Goal: Task Accomplishment & Management: Complete application form

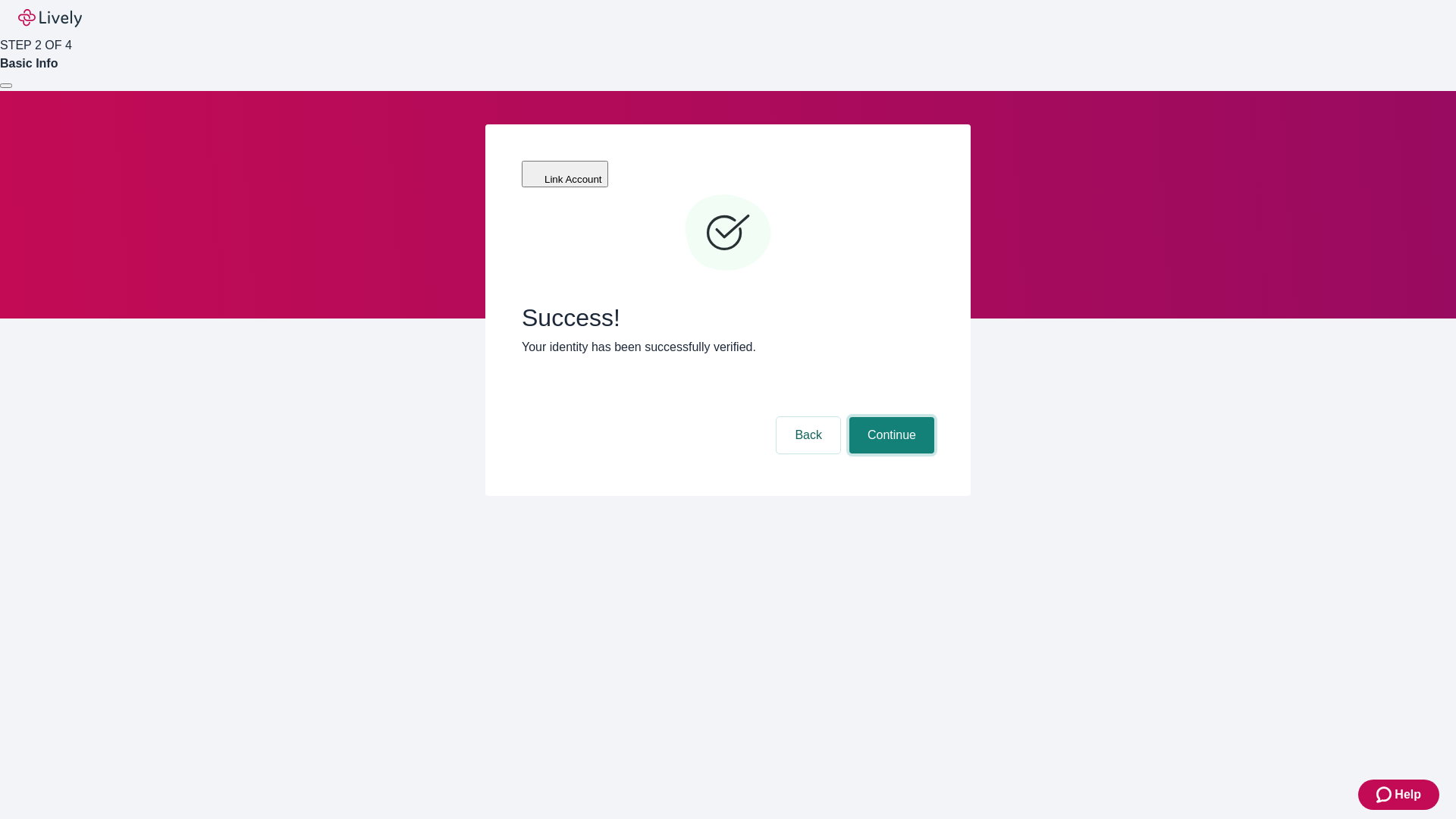
click at [890, 417] on button "Continue" at bounding box center [892, 435] width 85 height 37
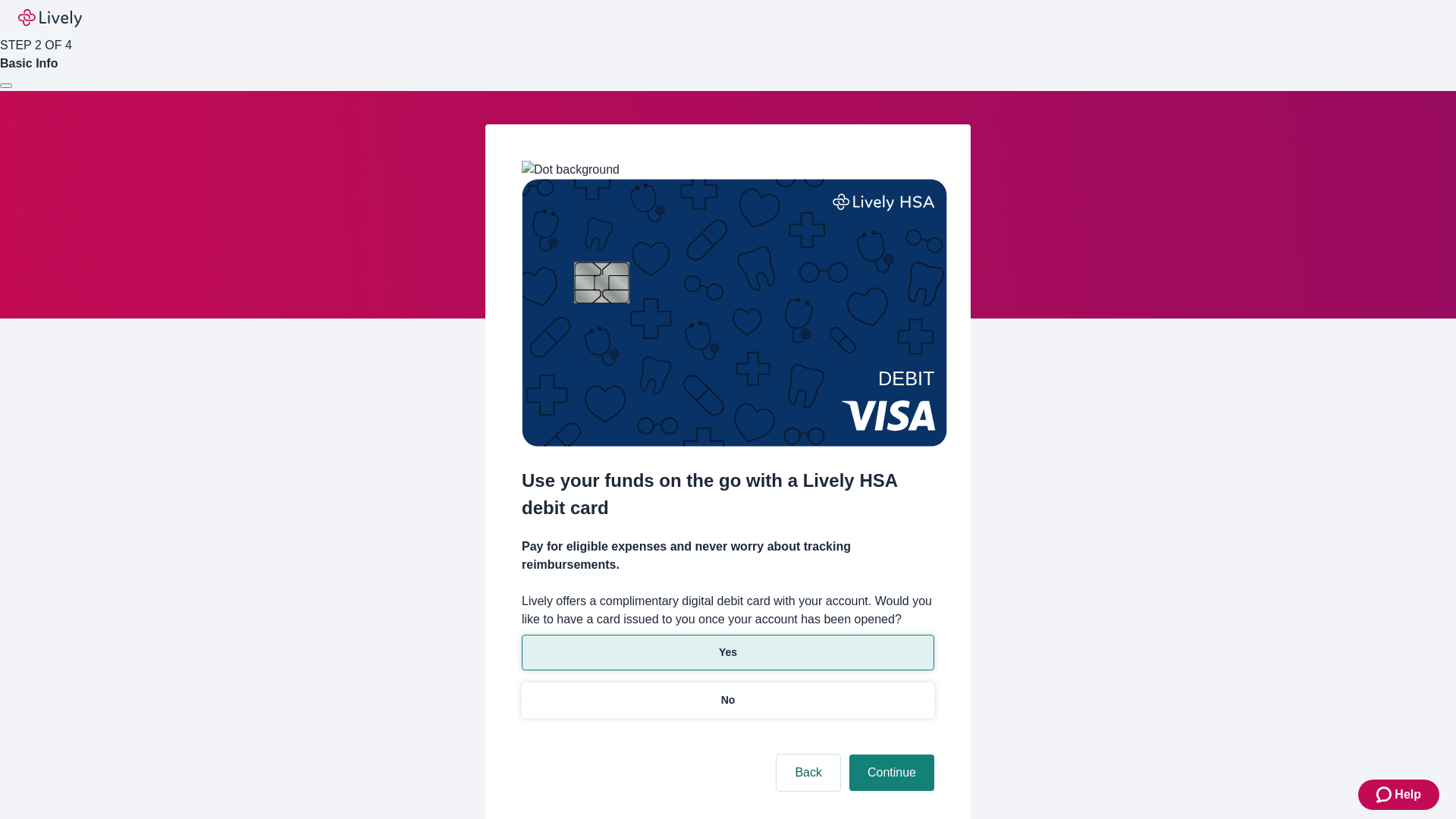
click at [727, 644] on p "Yes" at bounding box center [728, 653] width 18 height 16
click at [890, 755] on button "Continue" at bounding box center [892, 772] width 85 height 37
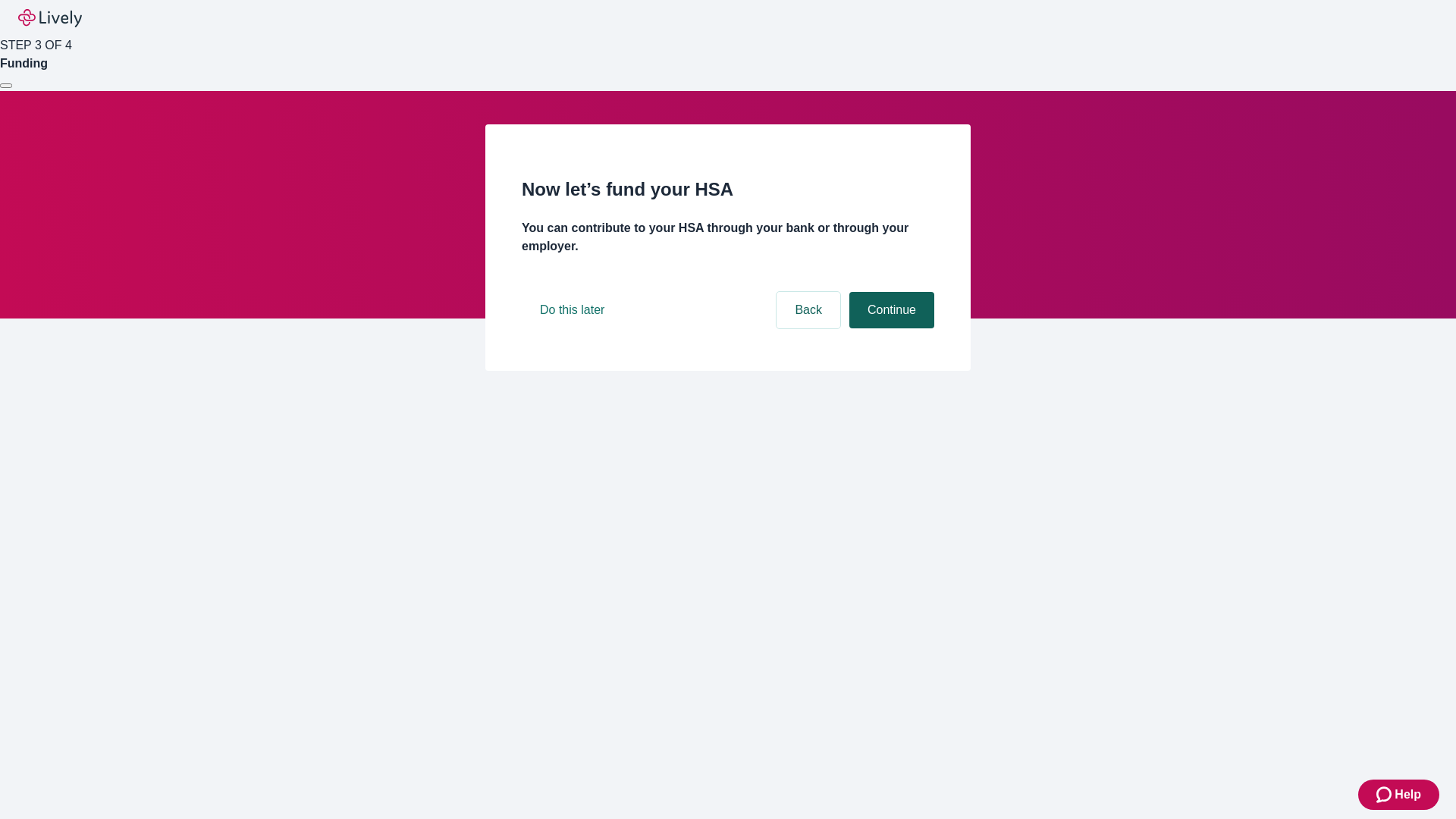
click at [890, 328] on button "Continue" at bounding box center [892, 310] width 85 height 37
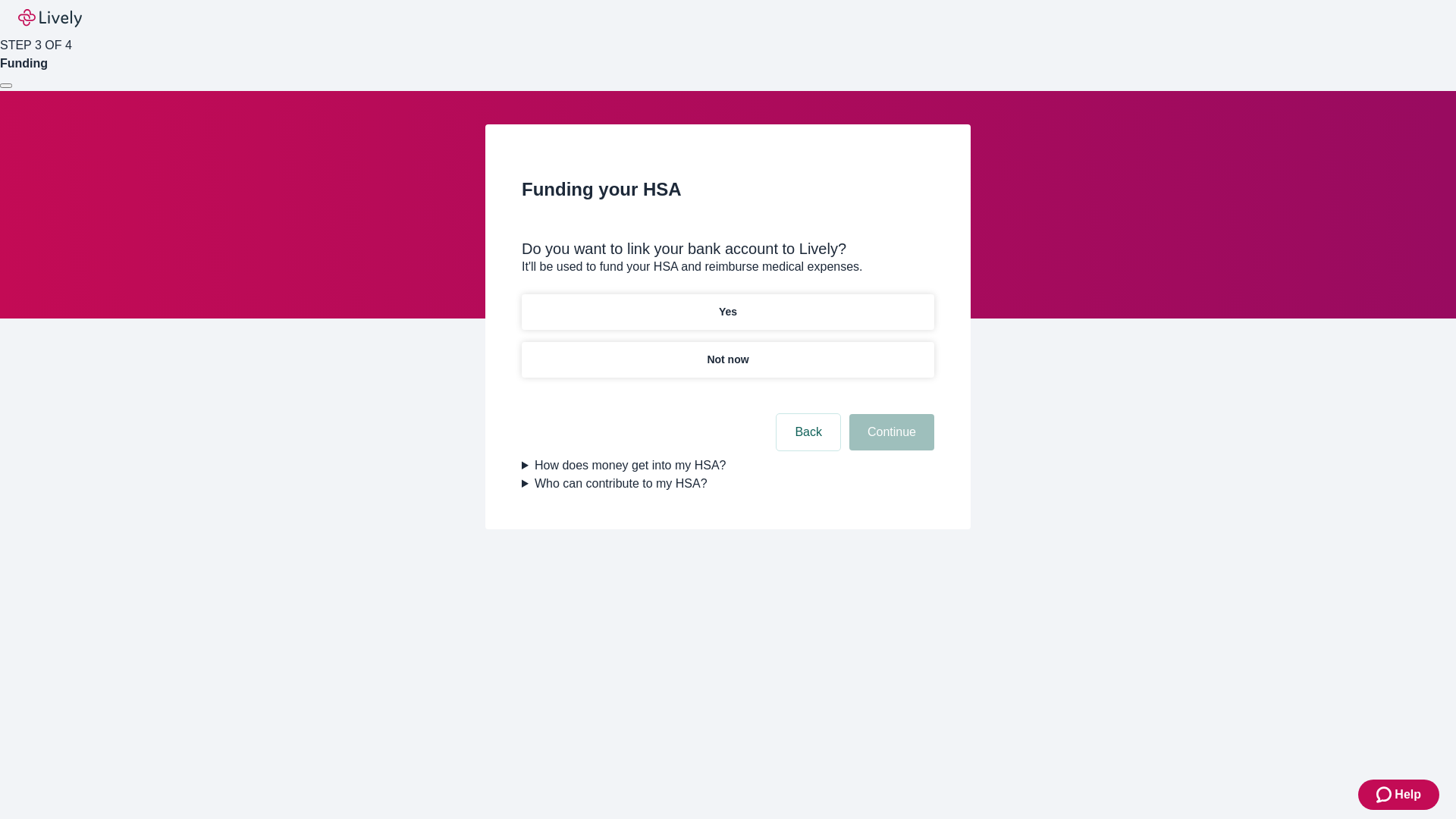
click at [727, 352] on p "Not now" at bounding box center [727, 360] width 42 height 16
click at [890, 441] on button "Continue" at bounding box center [892, 432] width 85 height 37
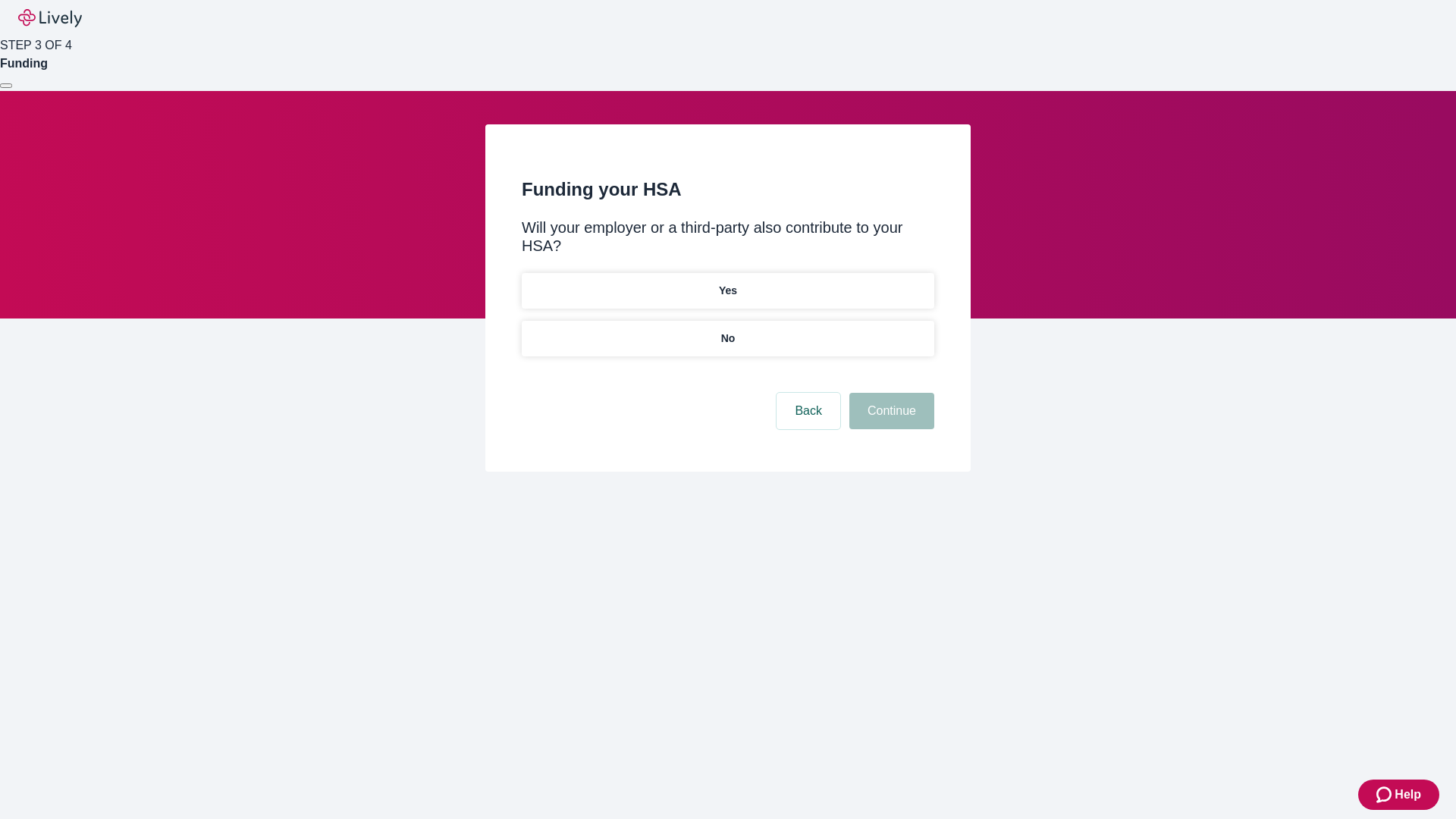
click at [727, 330] on p "No" at bounding box center [729, 338] width 14 height 16
click at [890, 393] on button "Continue" at bounding box center [892, 411] width 85 height 37
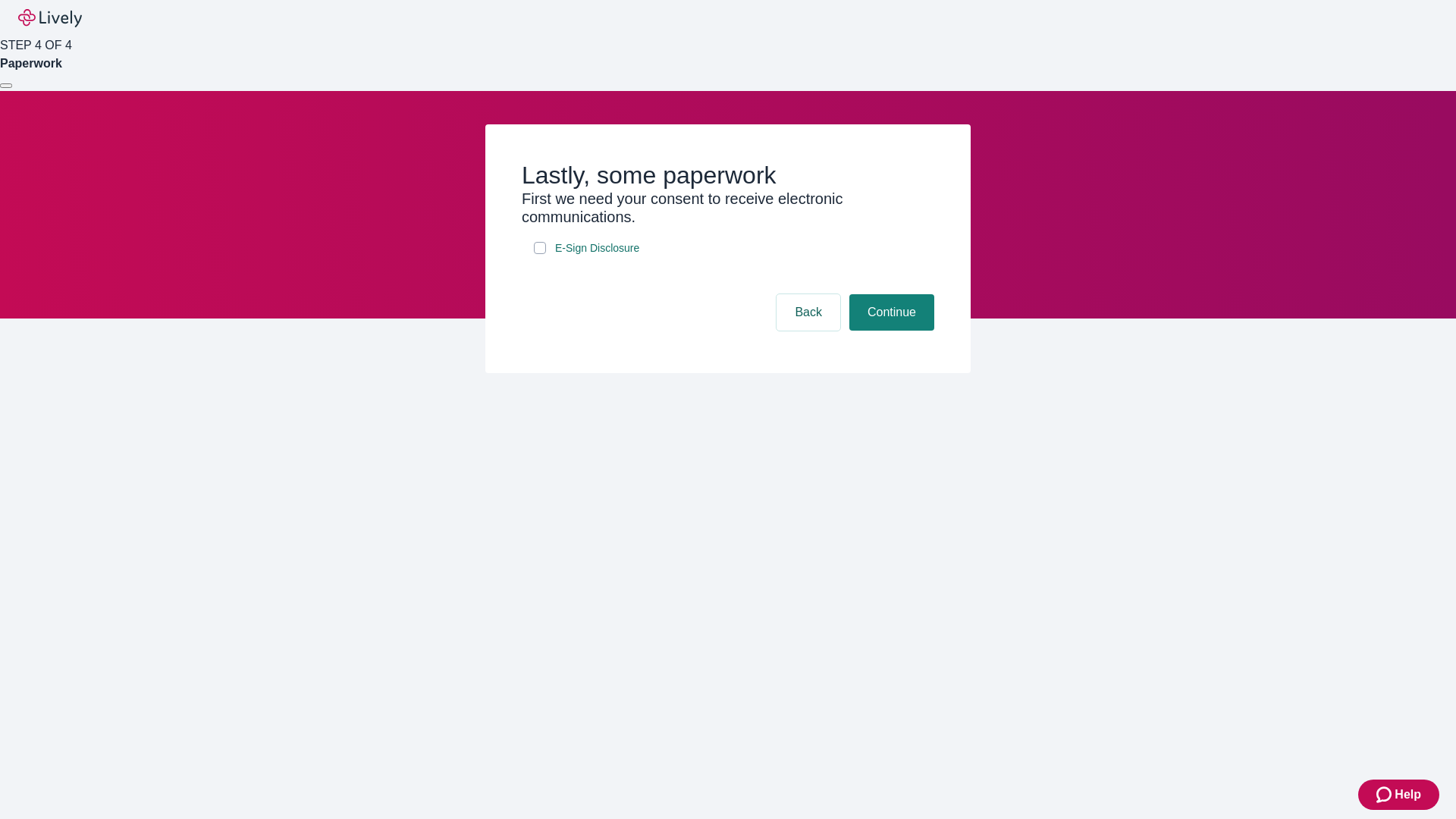
click at [540, 254] on input "E-Sign Disclosure" at bounding box center [540, 248] width 13 height 13
checkbox input "true"
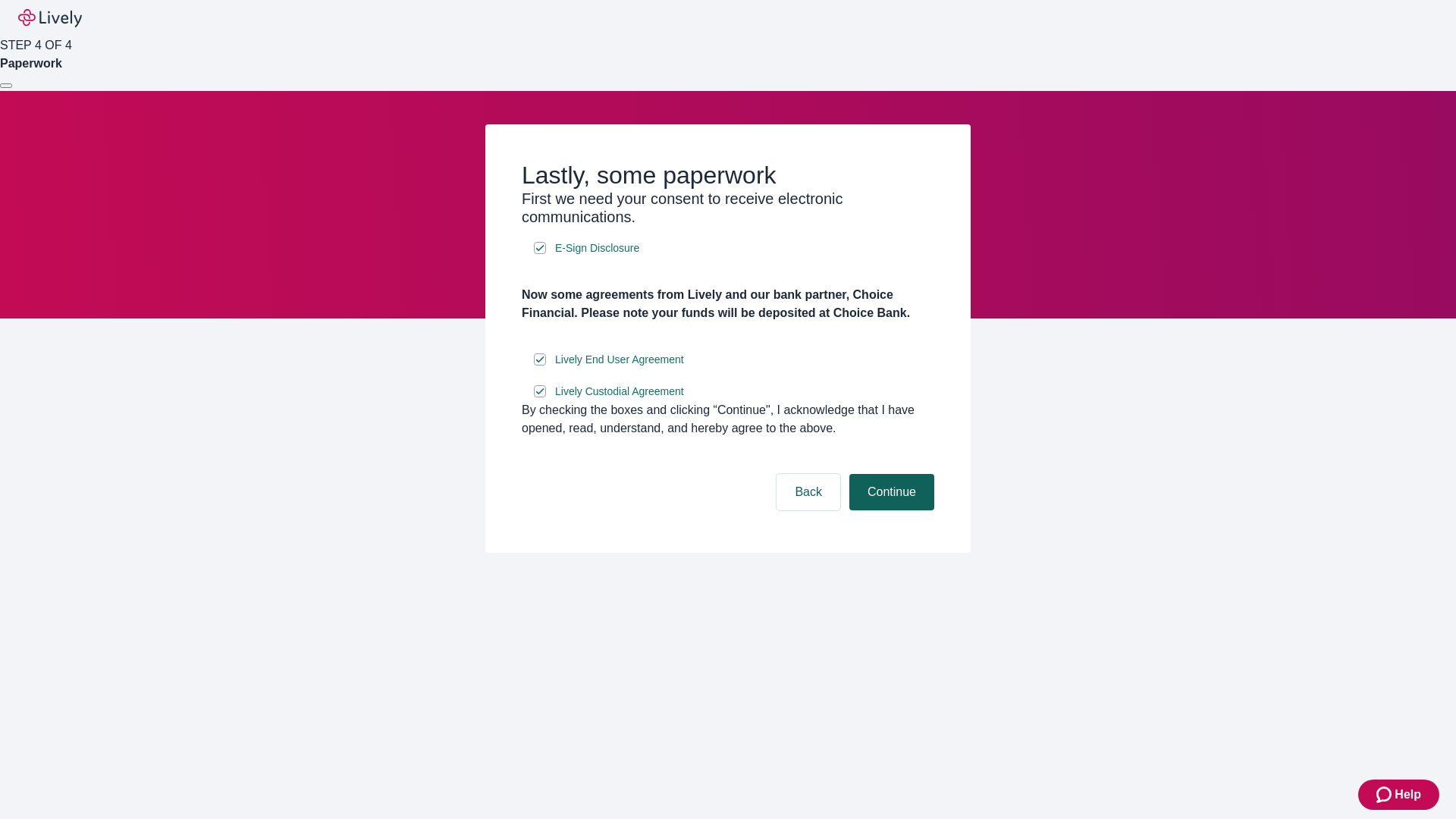
click at [890, 510] on button "Continue" at bounding box center [892, 491] width 85 height 37
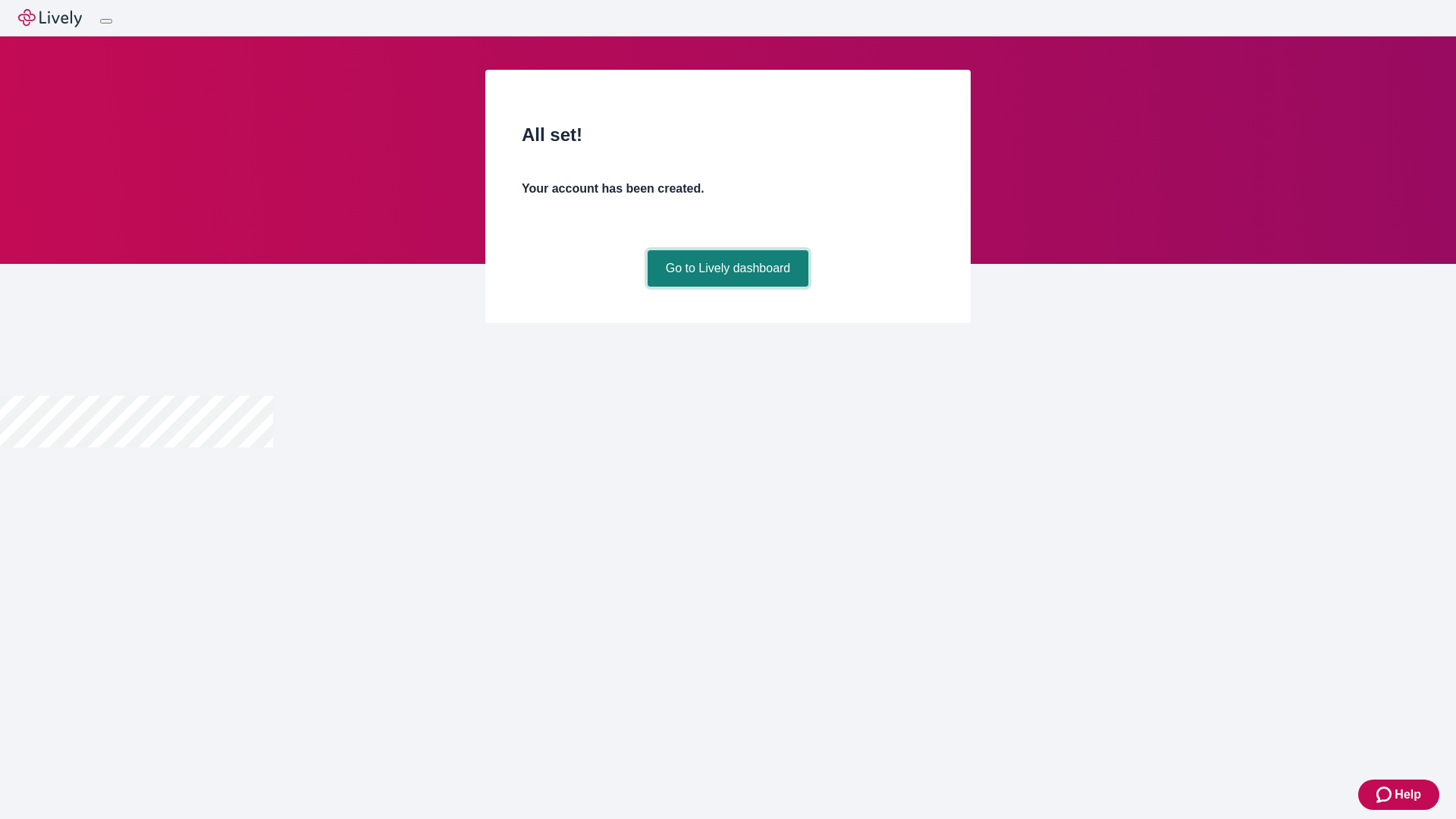
click at [727, 286] on link "Go to Lively dashboard" at bounding box center [728, 269] width 161 height 37
